Goal: Task Accomplishment & Management: Complete application form

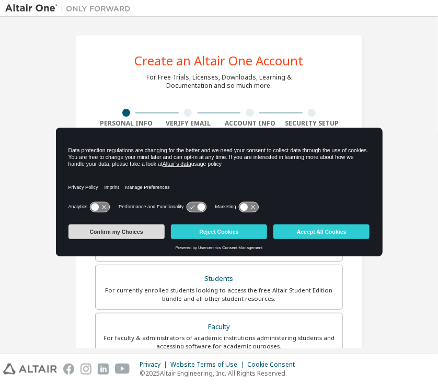
click at [102, 229] on button "Confirm my Choices" at bounding box center [116, 231] width 96 height 15
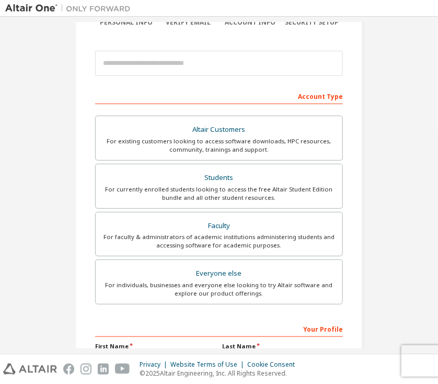
scroll to position [52, 0]
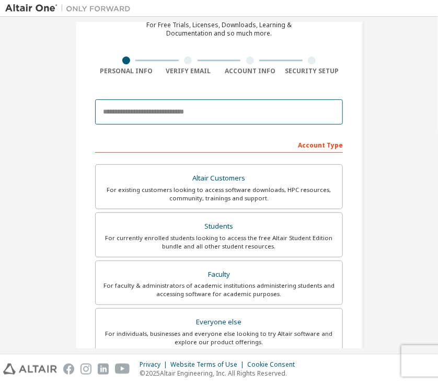
click at [153, 110] on input "email" at bounding box center [219, 111] width 248 height 25
type input "**********"
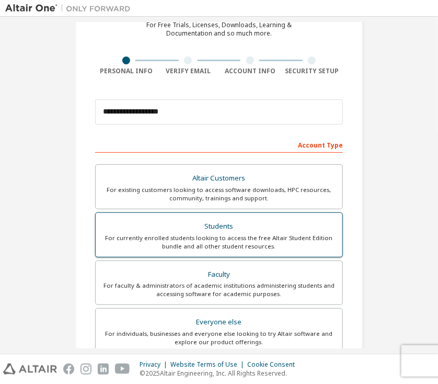
click at [290, 244] on div "For currently enrolled students looking to access the free Altair Student Editi…" at bounding box center [219, 242] width 234 height 17
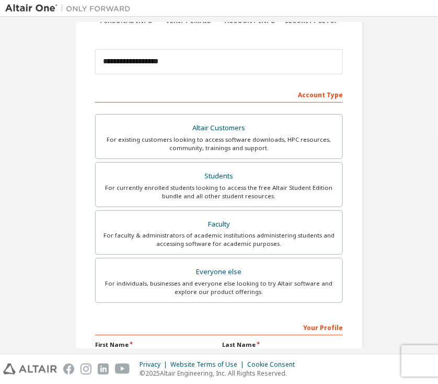
scroll to position [209, 0]
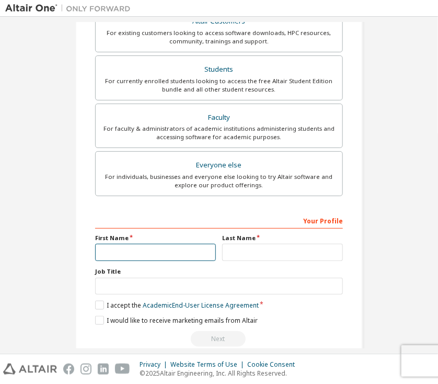
click at [156, 252] on input "text" at bounding box center [155, 252] width 121 height 17
type input "**"
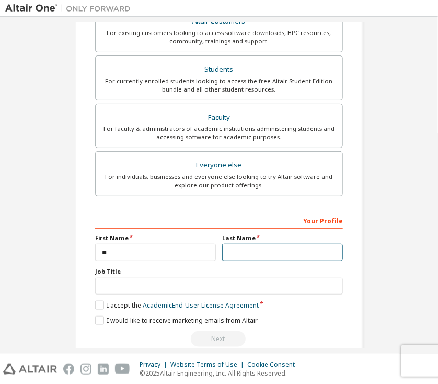
click at [255, 246] on input "text" at bounding box center [282, 252] width 121 height 17
type input "***"
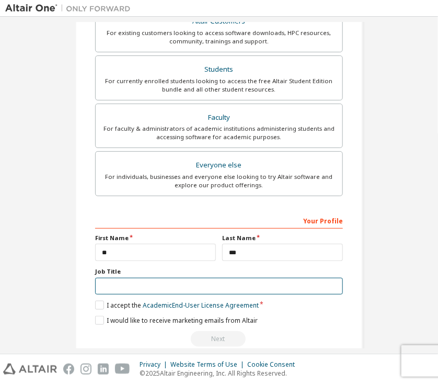
click at [183, 280] on input "text" at bounding box center [219, 286] width 248 height 17
type input "*"
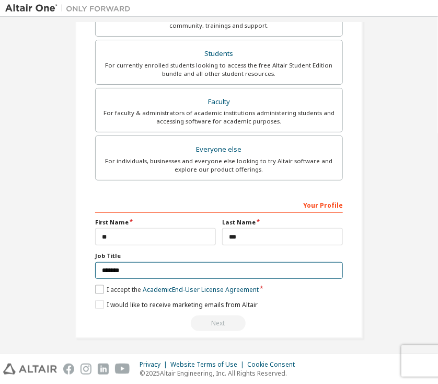
type input "*******"
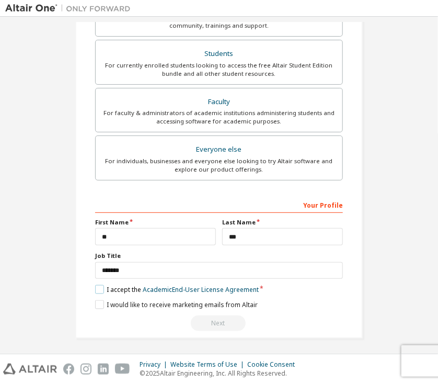
click at [96, 289] on label "I accept the Academic End-User License Agreement" at bounding box center [177, 289] width 164 height 9
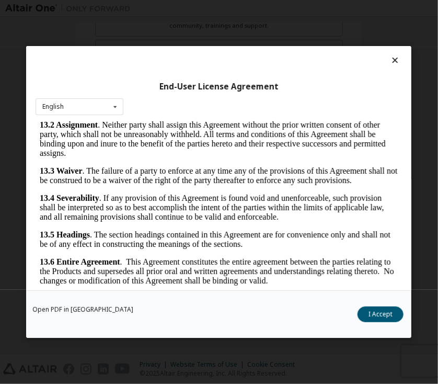
scroll to position [3333, 0]
drag, startPoint x: 392, startPoint y: 165, endPoint x: 410, endPoint y: 416, distance: 251.5
click at [361, 316] on button "I Accept" at bounding box center [381, 314] width 46 height 16
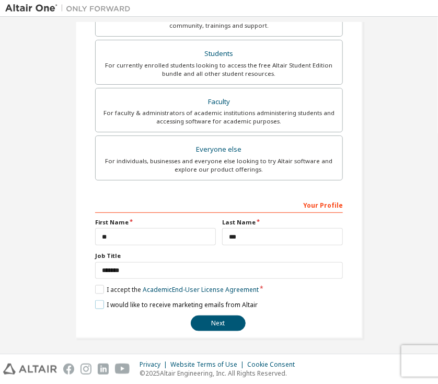
click at [101, 304] on label "I would like to receive marketing emails from Altair" at bounding box center [176, 304] width 163 height 9
click at [235, 319] on button "Next" at bounding box center [218, 323] width 55 height 16
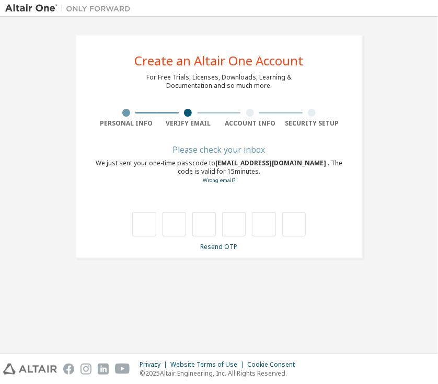
scroll to position [0, 0]
type input "*"
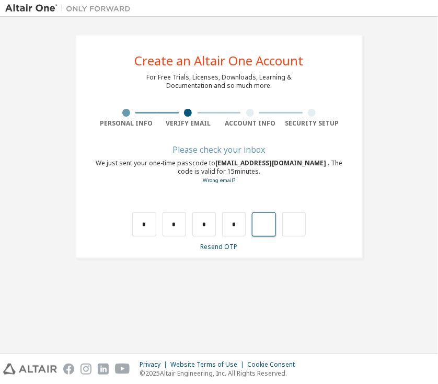
type input "*"
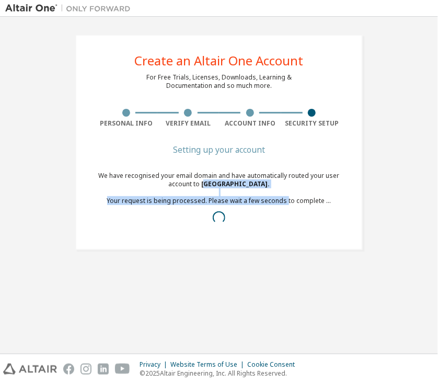
drag, startPoint x: 190, startPoint y: 187, endPoint x: 285, endPoint y: 199, distance: 95.3
click at [285, 199] on div "We have recognised your email domain and have automatically routed your user ac…" at bounding box center [219, 200] width 248 height 59
click at [226, 201] on div "We have recognised your email domain and have automatically routed your user ac…" at bounding box center [219, 200] width 248 height 59
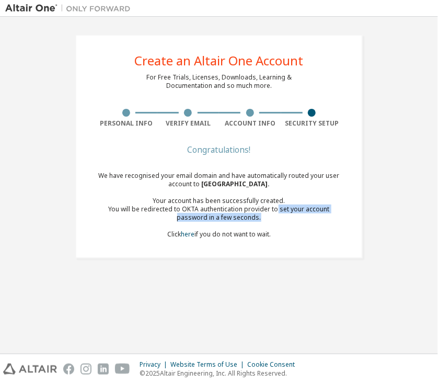
drag, startPoint x: 263, startPoint y: 208, endPoint x: 336, endPoint y: 215, distance: 73.5
click at [336, 215] on div "You will be redirected to OKTA authentication provider to set your account pass…" at bounding box center [219, 213] width 248 height 17
click at [268, 221] on div "We have recognised your email domain and have automatically routed your user ac…" at bounding box center [219, 204] width 248 height 67
